Goal: Task Accomplishment & Management: Use online tool/utility

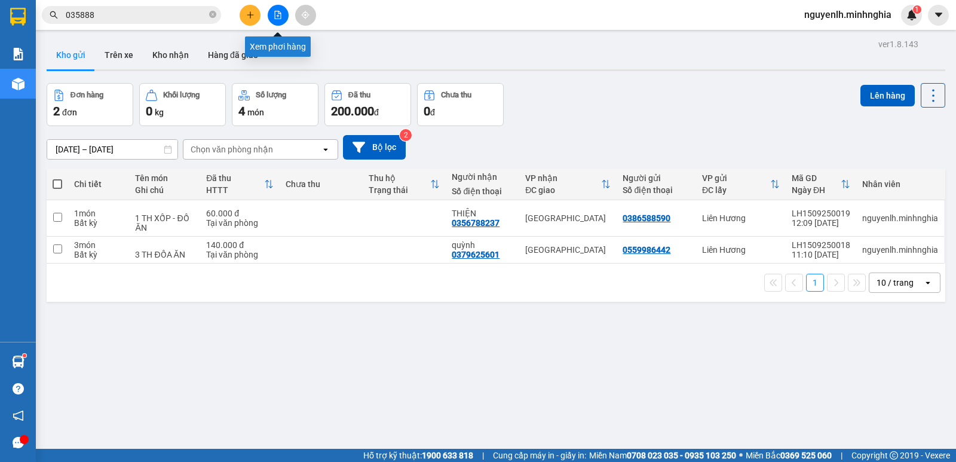
click at [284, 14] on button at bounding box center [278, 15] width 21 height 21
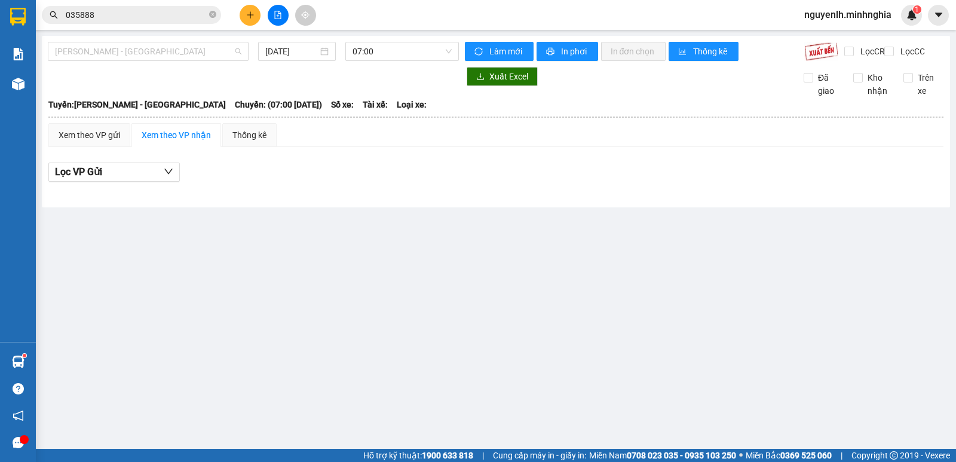
drag, startPoint x: 186, startPoint y: 53, endPoint x: 115, endPoint y: 73, distance: 73.8
click at [184, 53] on span "[PERSON_NAME] - [GEOGRAPHIC_DATA]" at bounding box center [148, 51] width 186 height 18
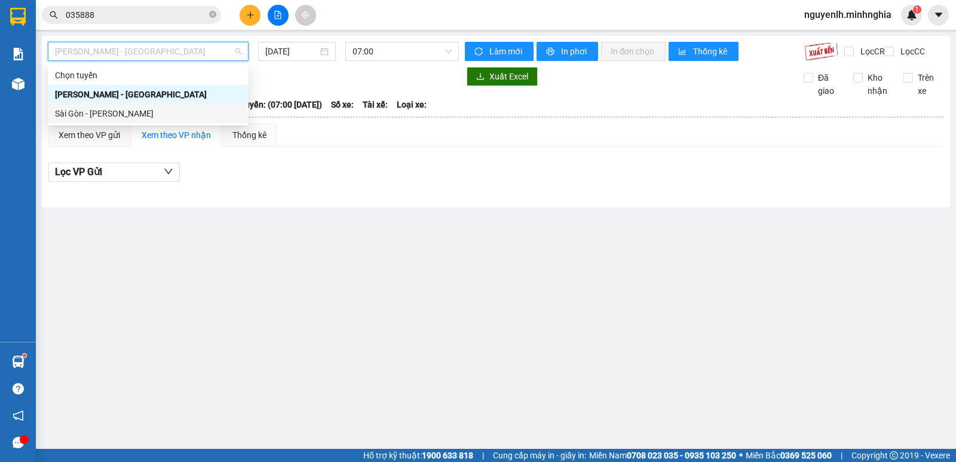
click at [90, 118] on div "Sài Gòn - [PERSON_NAME]" at bounding box center [148, 113] width 186 height 13
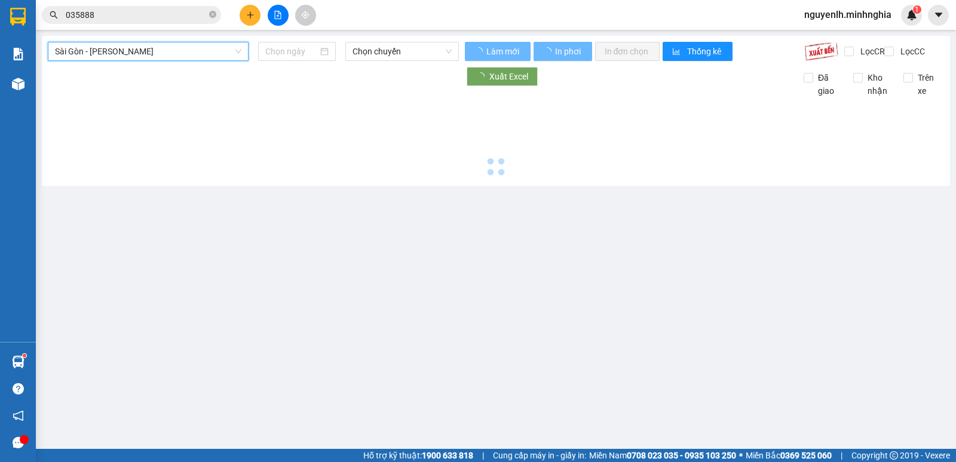
type input "[DATE]"
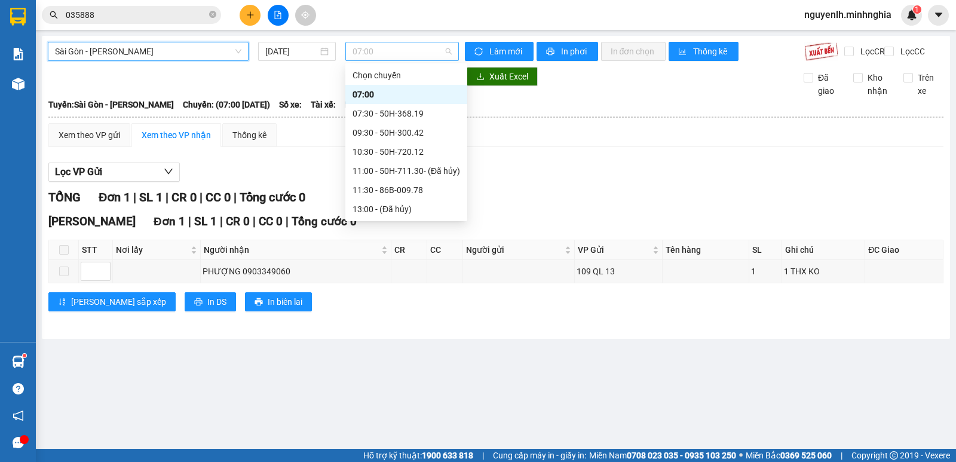
click at [408, 53] on span "07:00" at bounding box center [402, 51] width 99 height 18
click at [386, 117] on div "07:30 - 50H-368.19" at bounding box center [407, 113] width 108 height 13
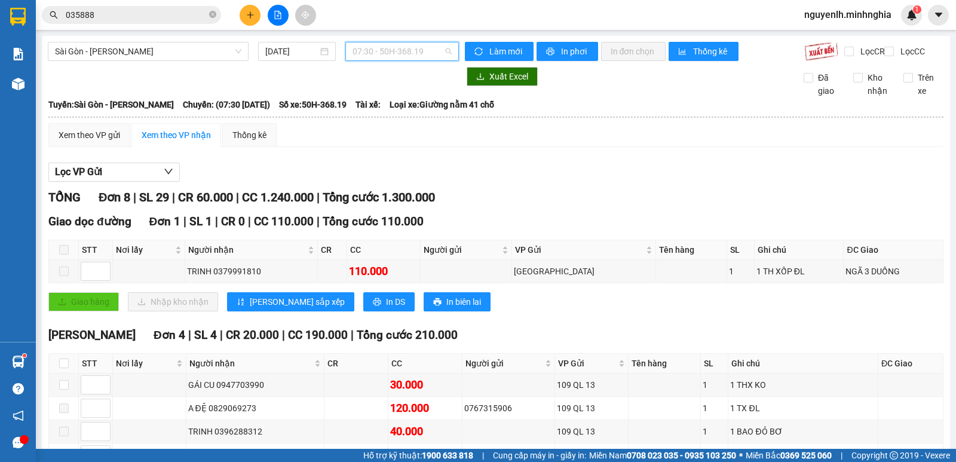
click at [429, 49] on span "07:30 - 50H-368.19" at bounding box center [402, 51] width 99 height 18
